Goal: Transaction & Acquisition: Obtain resource

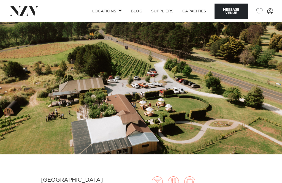
click at [38, 101] on img at bounding box center [141, 88] width 282 height 132
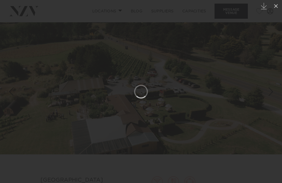
click at [279, 5] on icon at bounding box center [276, 6] width 7 height 7
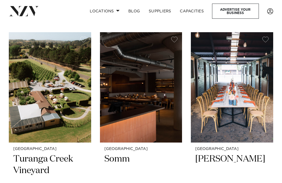
scroll to position [7522, 0]
click at [238, 52] on img at bounding box center [232, 88] width 82 height 110
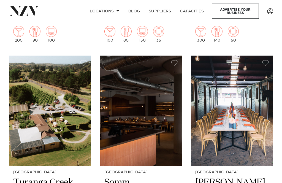
scroll to position [7499, 0]
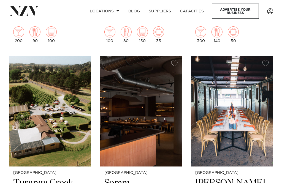
click at [36, 70] on img at bounding box center [50, 111] width 82 height 110
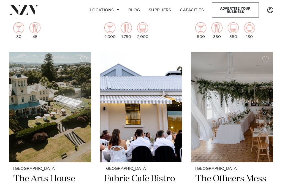
scroll to position [4094, 0]
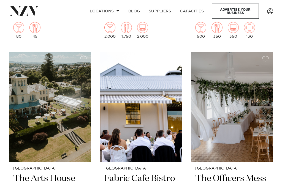
click at [235, 70] on img at bounding box center [232, 107] width 82 height 110
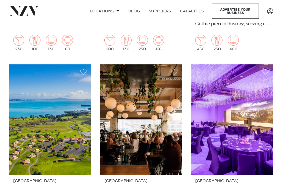
scroll to position [2715, 0]
click at [43, 92] on img at bounding box center [50, 120] width 82 height 110
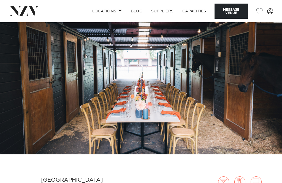
click at [40, 118] on img at bounding box center [141, 88] width 282 height 132
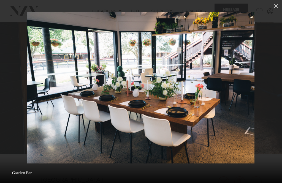
click at [275, 6] on icon at bounding box center [276, 6] width 4 height 4
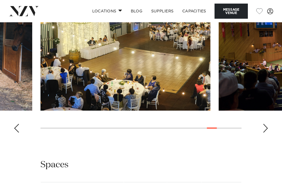
scroll to position [549, 0]
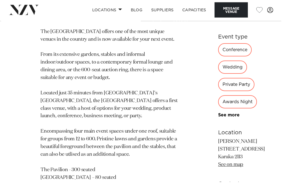
scroll to position [257, 0]
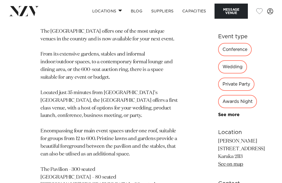
click at [231, 7] on button "Message Venue" at bounding box center [231, 11] width 33 height 15
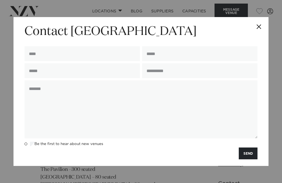
click at [34, 54] on input "text" at bounding box center [82, 53] width 115 height 15
type input "**********"
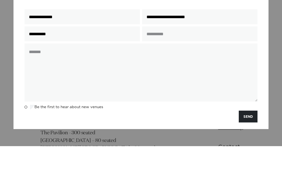
type input "**********"
click at [149, 63] on input "text" at bounding box center [199, 70] width 115 height 15
type input "***"
click at [35, 80] on textarea at bounding box center [141, 109] width 233 height 58
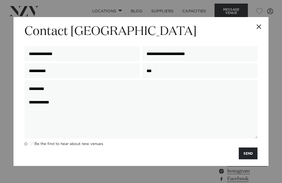
click at [258, 25] on button "Close" at bounding box center [258, 26] width 19 height 19
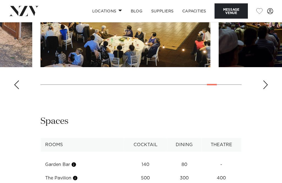
scroll to position [592, 0]
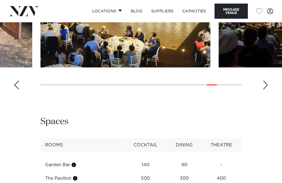
click at [107, 68] on img "20 / 23" at bounding box center [126, 5] width 170 height 125
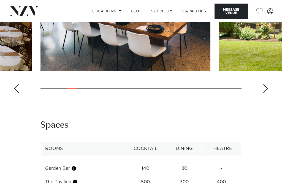
scroll to position [595, 0]
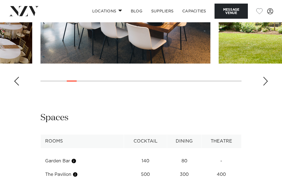
click at [58, 64] on img "4 / 23" at bounding box center [126, 1] width 170 height 125
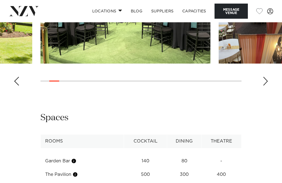
click at [69, 64] on img "2 / 23" at bounding box center [126, 1] width 170 height 125
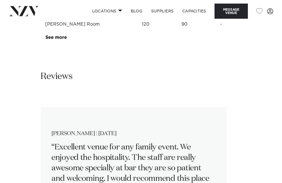
scroll to position [772, 0]
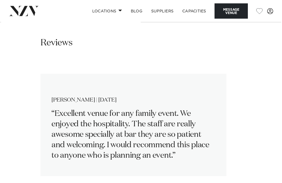
scroll to position [808, 0]
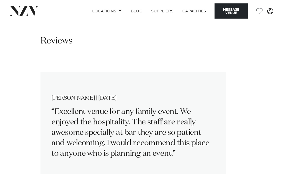
click at [47, 4] on link "See more" at bounding box center [66, 2] width 43 height 4
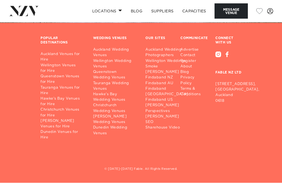
scroll to position [1655, 0]
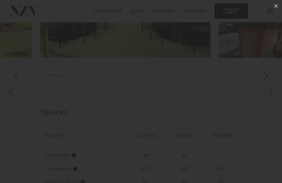
scroll to position [601, 0]
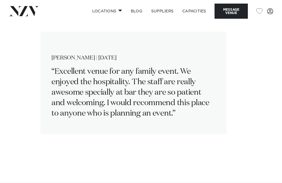
scroll to position [862, 0]
click at [234, 10] on button "Message Venue" at bounding box center [231, 11] width 33 height 15
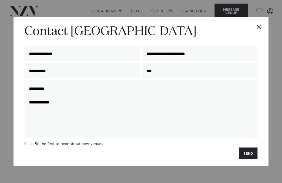
click at [63, 105] on textarea "**********" at bounding box center [141, 109] width 233 height 58
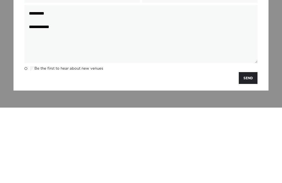
click at [74, 80] on textarea "**********" at bounding box center [141, 109] width 233 height 58
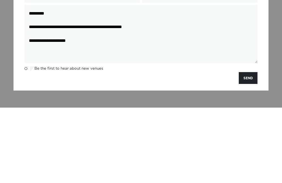
click at [61, 80] on textarea "**********" at bounding box center [141, 109] width 233 height 58
click at [62, 80] on textarea "**********" at bounding box center [141, 109] width 233 height 58
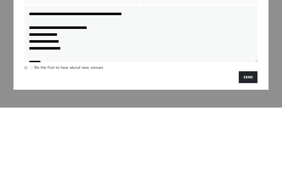
scroll to position [937, 0]
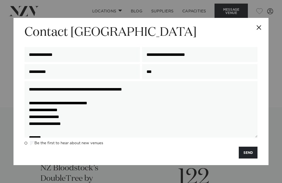
type textarea "**********"
click at [251, 150] on button "SEND" at bounding box center [248, 153] width 19 height 12
click at [160, 72] on input "***" at bounding box center [199, 71] width 115 height 15
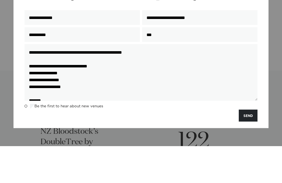
click at [248, 147] on button "SEND" at bounding box center [248, 153] width 19 height 12
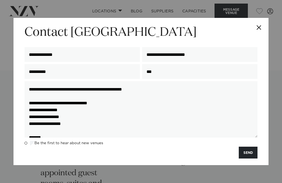
click at [252, 150] on button "SEND" at bounding box center [248, 153] width 19 height 12
click at [160, 69] on input "***" at bounding box center [199, 71] width 115 height 15
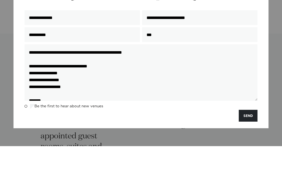
click at [157, 64] on input "***" at bounding box center [199, 71] width 115 height 15
type input "*"
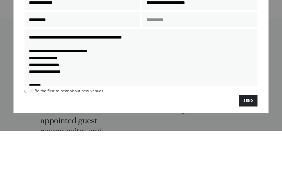
click at [71, 81] on textarea "**********" at bounding box center [141, 109] width 233 height 56
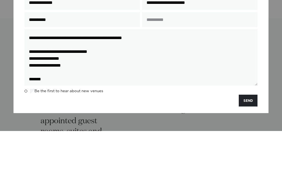
type textarea "**********"
click at [152, 64] on input "text" at bounding box center [199, 71] width 115 height 15
type input "**********"
click at [248, 147] on button "SEND" at bounding box center [248, 153] width 19 height 12
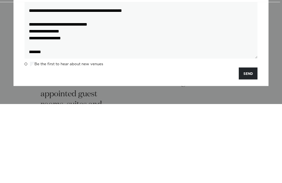
click at [248, 147] on button "SEND" at bounding box center [248, 153] width 19 height 12
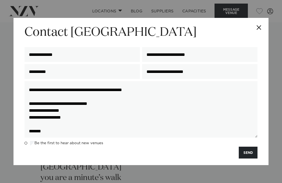
click at [251, 159] on button "SEND" at bounding box center [248, 153] width 19 height 12
click at [258, 35] on button "Close" at bounding box center [258, 27] width 19 height 19
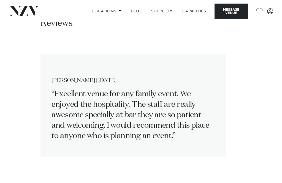
scroll to position [840, 0]
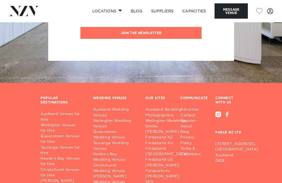
scroll to position [1469, 0]
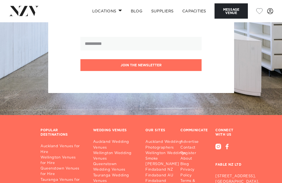
click at [231, 13] on button "Message Venue" at bounding box center [231, 11] width 33 height 15
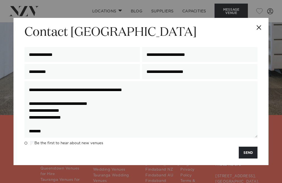
click at [247, 159] on button "SEND" at bounding box center [248, 153] width 19 height 12
click at [251, 159] on button "SEND" at bounding box center [248, 153] width 19 height 12
click at [253, 159] on button "SEND" at bounding box center [248, 153] width 19 height 12
click at [248, 159] on button "SEND" at bounding box center [248, 153] width 19 height 12
click at [259, 29] on button "Close" at bounding box center [258, 27] width 19 height 19
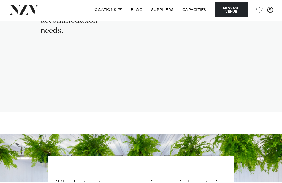
scroll to position [1251, 0]
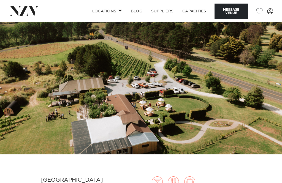
click at [53, 108] on img at bounding box center [141, 88] width 282 height 132
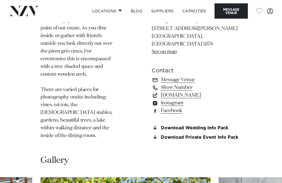
scroll to position [602, 0]
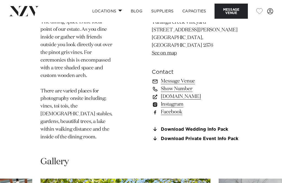
click at [165, 127] on link "Download Wedding Info Pack" at bounding box center [197, 129] width 90 height 5
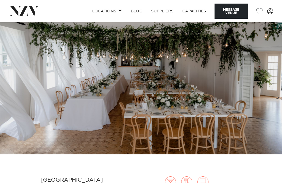
click at [64, 101] on img at bounding box center [141, 88] width 282 height 132
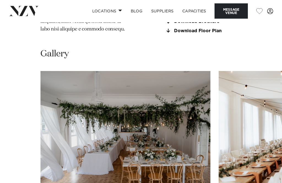
scroll to position [598, 0]
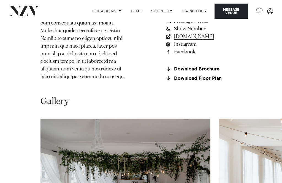
scroll to position [550, 0]
click at [167, 72] on link "Download Brochure" at bounding box center [203, 69] width 77 height 5
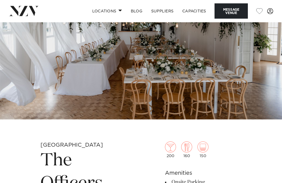
scroll to position [0, 0]
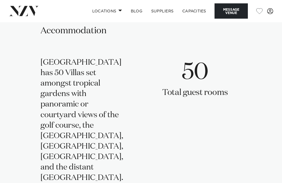
scroll to position [1058, 0]
